Goal: Task Accomplishment & Management: Use online tool/utility

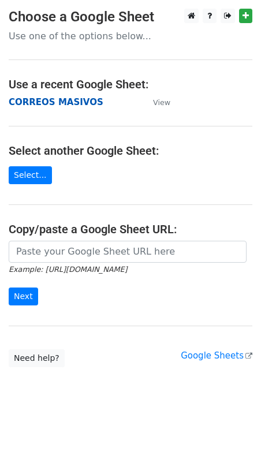
click at [31, 103] on strong "CORREOS MASIVOS" at bounding box center [56, 102] width 95 height 10
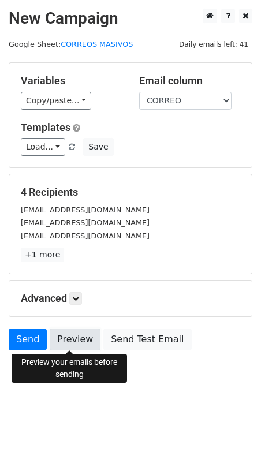
click at [74, 344] on link "Preview" at bounding box center [75, 340] width 51 height 22
